Goal: Transaction & Acquisition: Purchase product/service

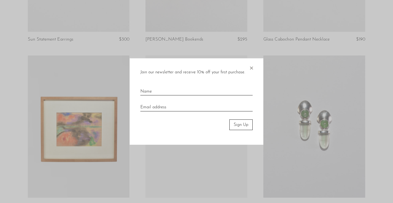
scroll to position [658, 0]
click at [251, 68] on span "×" at bounding box center [250, 66] width 5 height 17
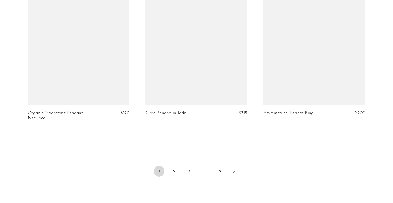
scroll to position [1918, 0]
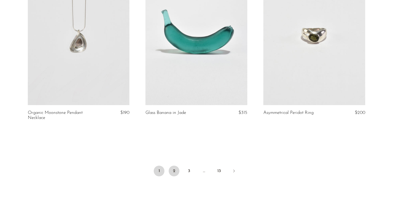
click at [174, 171] on link "2" at bounding box center [174, 171] width 11 height 11
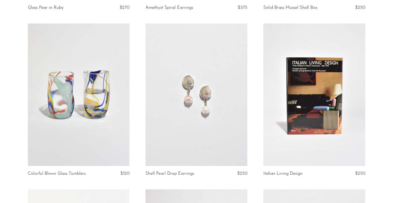
scroll to position [1526, 0]
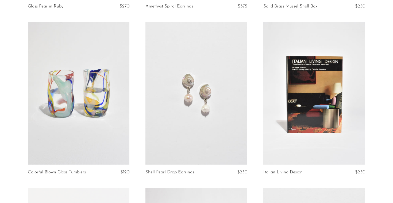
click at [90, 108] on link at bounding box center [79, 93] width 102 height 142
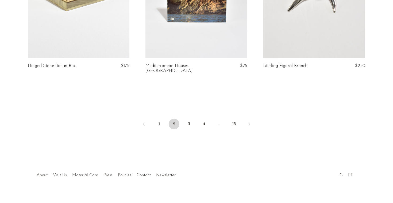
scroll to position [1966, 0]
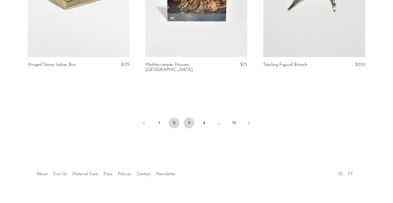
click at [188, 118] on link "3" at bounding box center [188, 123] width 11 height 11
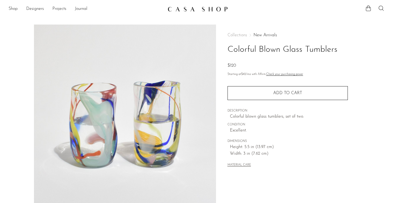
click at [238, 163] on button "MATERIAL CARE" at bounding box center [239, 165] width 24 height 4
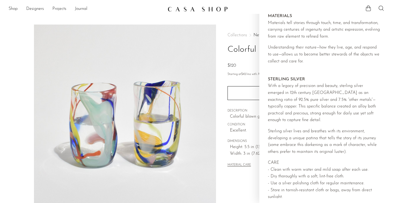
click at [223, 150] on div "Collections New Arrivals Colorful Blown Glass Tumblers $120 Starting at $42 /mo…" at bounding box center [287, 151] width 143 height 252
click at [234, 185] on div "Collections New Arrivals Colorful Blown Glass Tumblers $120 Starting at $42 /mo…" at bounding box center [287, 151] width 143 height 252
click at [238, 187] on div "Collections New Arrivals Colorful Blown Glass Tumblers $120 Starting at $42 /mo…" at bounding box center [287, 151] width 143 height 252
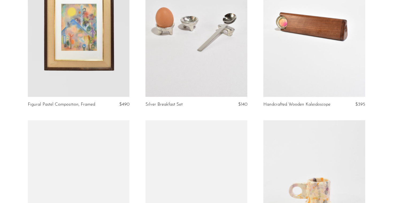
scroll to position [576, 0]
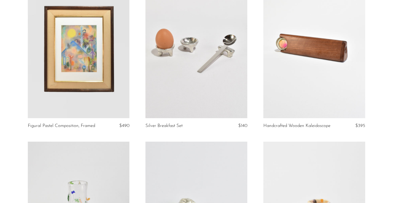
click at [301, 95] on link at bounding box center [314, 47] width 102 height 142
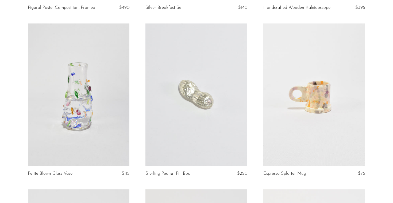
scroll to position [695, 0]
click at [77, 127] on link at bounding box center [79, 94] width 102 height 142
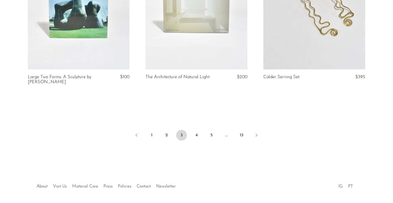
scroll to position [1955, 0]
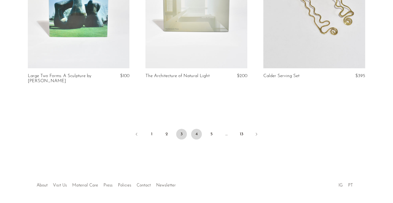
click at [195, 133] on link "4" at bounding box center [196, 134] width 11 height 11
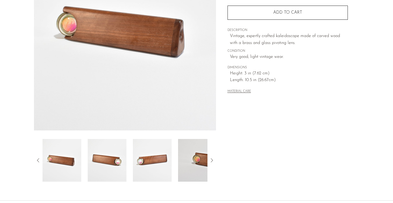
scroll to position [95, 0]
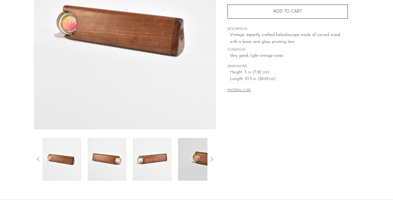
click at [197, 158] on img at bounding box center [197, 159] width 39 height 43
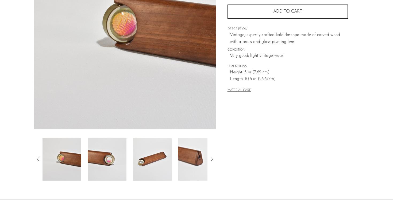
click at [166, 162] on img at bounding box center [152, 159] width 39 height 43
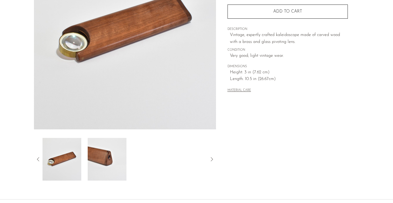
click at [111, 161] on img at bounding box center [107, 159] width 39 height 43
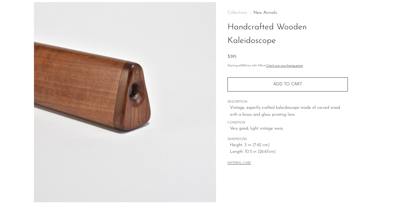
scroll to position [22, 0]
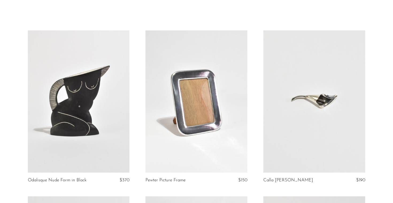
scroll to position [23, 0]
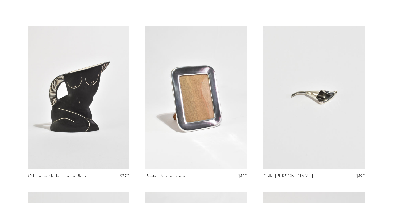
click at [93, 136] on link at bounding box center [79, 97] width 102 height 142
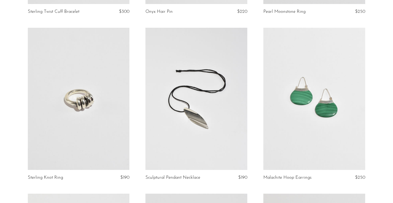
scroll to position [686, 0]
click at [283, 143] on link at bounding box center [314, 98] width 102 height 142
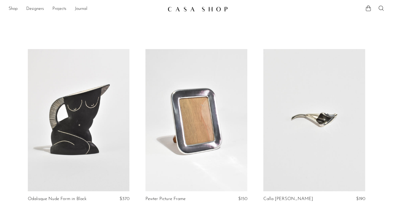
scroll to position [0, 0]
click at [382, 7] on icon at bounding box center [381, 8] width 6 height 6
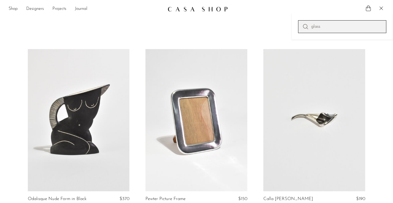
type input "glass"
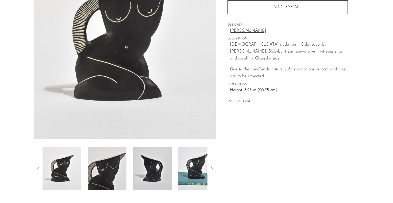
scroll to position [93, 0]
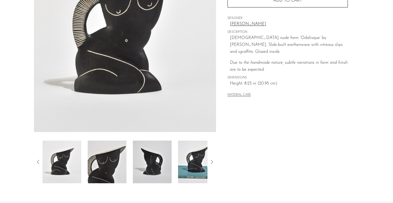
click at [158, 166] on img at bounding box center [152, 162] width 39 height 43
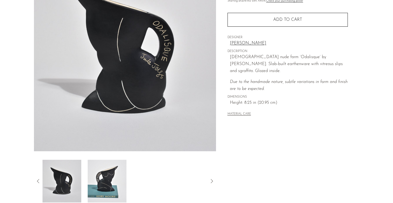
scroll to position [78, 0]
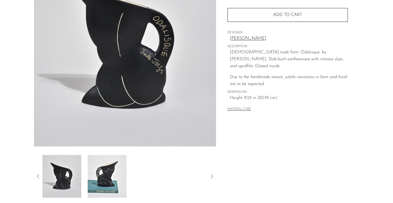
click at [104, 179] on img at bounding box center [107, 176] width 39 height 43
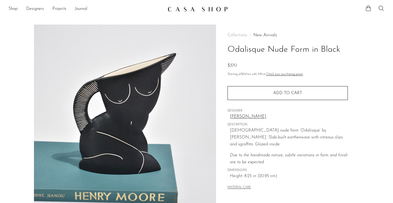
scroll to position [4, 0]
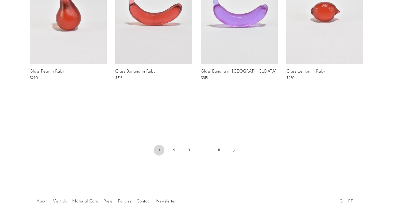
scroll to position [425, 0]
click at [175, 151] on link "2" at bounding box center [174, 150] width 11 height 11
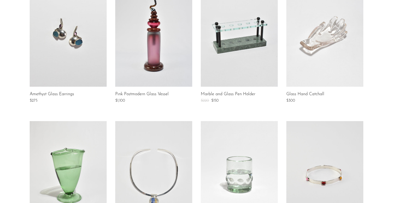
scroll to position [256, 0]
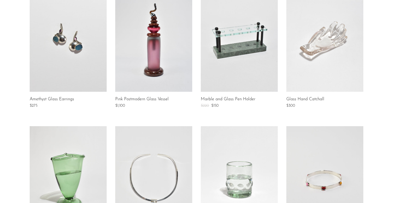
click at [334, 69] on link at bounding box center [324, 38] width 77 height 107
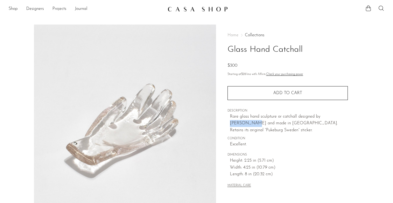
drag, startPoint x: 322, startPoint y: 115, endPoint x: 345, endPoint y: 116, distance: 23.5
click at [345, 116] on p "Rare glass hand sculpture or catchall designed by [PERSON_NAME] and made in [GE…" at bounding box center [289, 124] width 118 height 21
copy p "[PERSON_NAME]"
